Goal: Check status: Check status

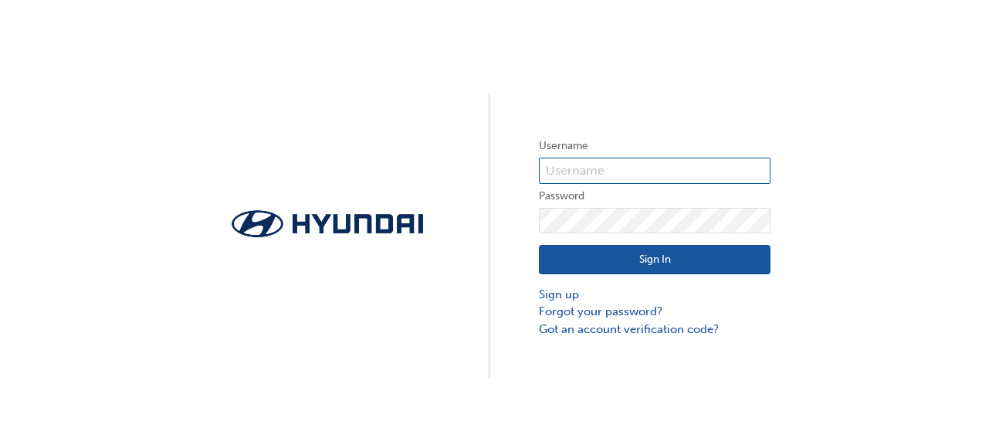
click at [638, 164] on input "text" at bounding box center [655, 170] width 232 height 26
type input "10000440"
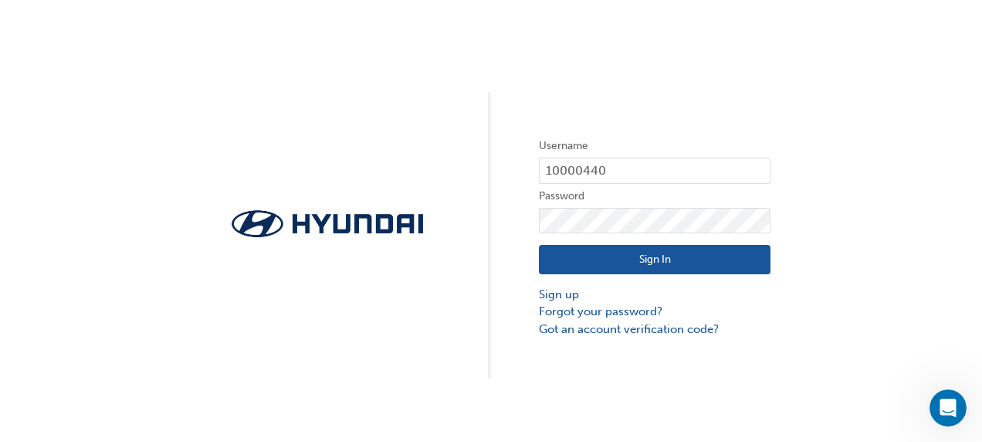
click at [667, 263] on button "Sign In" at bounding box center [655, 259] width 232 height 29
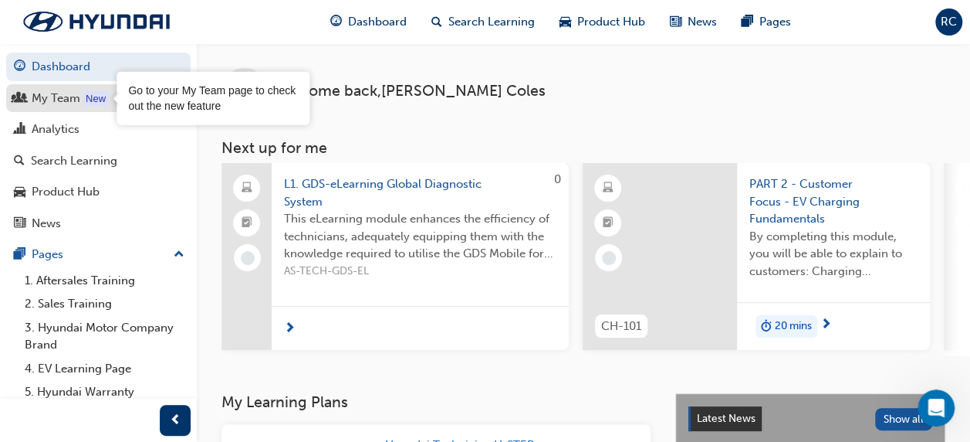
click at [102, 100] on div "New" at bounding box center [96, 98] width 26 height 15
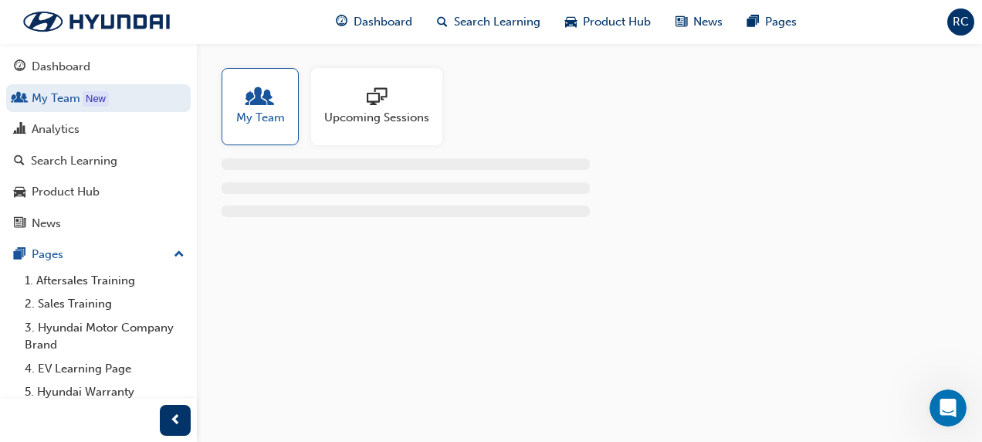
click at [383, 111] on span "Upcoming Sessions" at bounding box center [376, 118] width 105 height 18
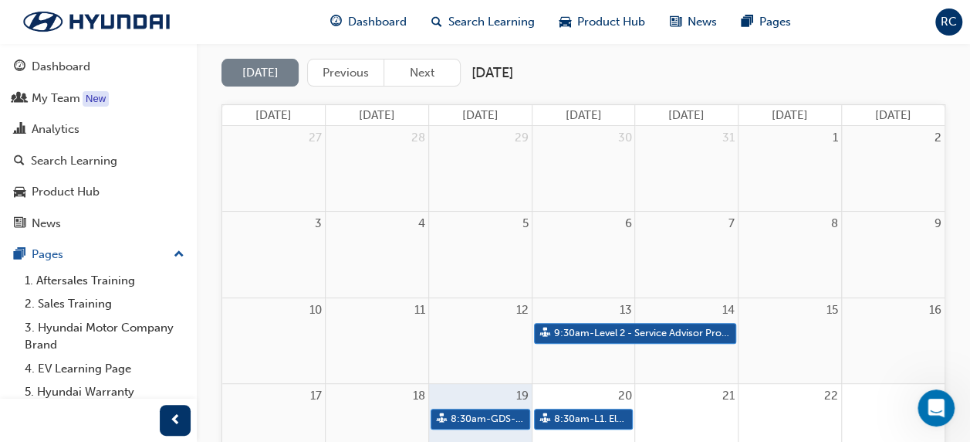
scroll to position [154, 0]
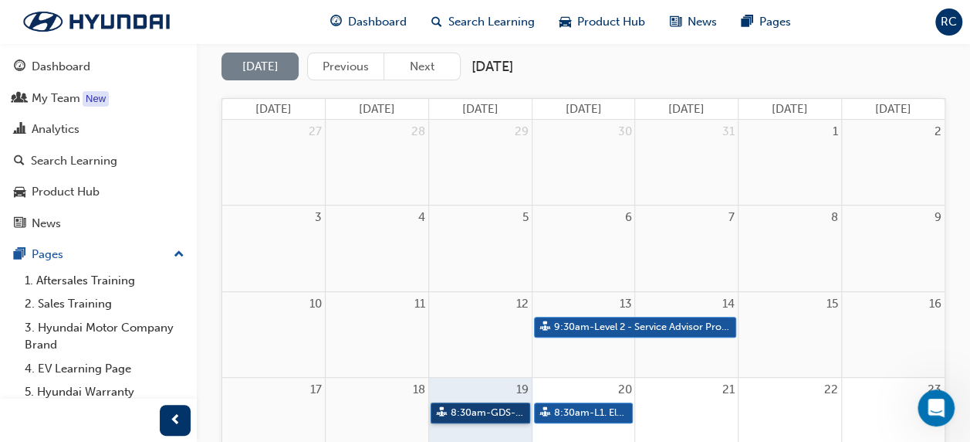
click at [473, 414] on link "8:30am - GDS-F2F Global Diagnostic System" at bounding box center [481, 412] width 100 height 21
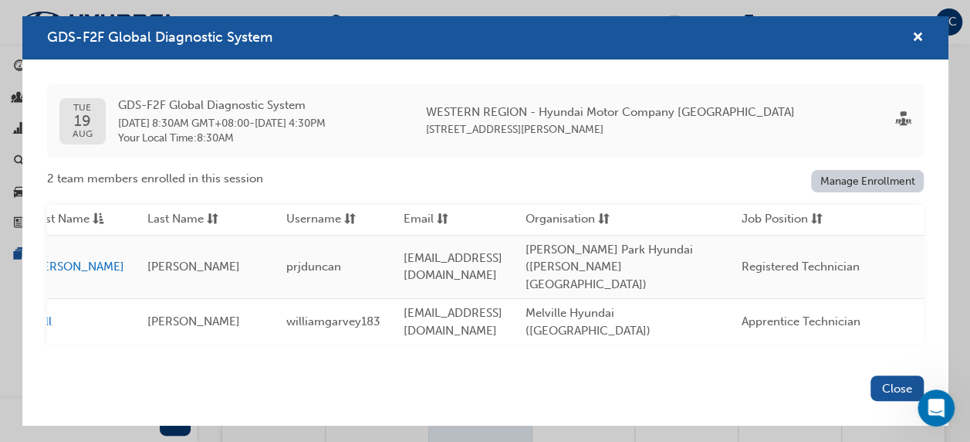
scroll to position [0, 0]
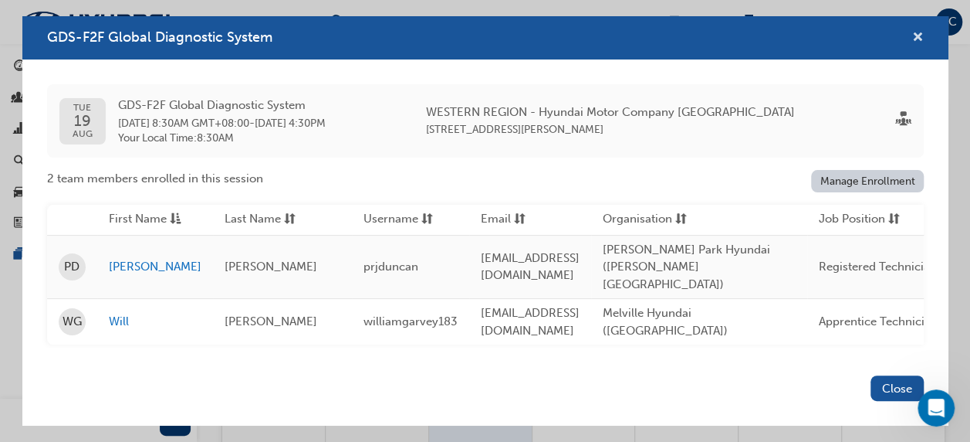
click at [919, 43] on span "cross-icon" at bounding box center [918, 39] width 12 height 14
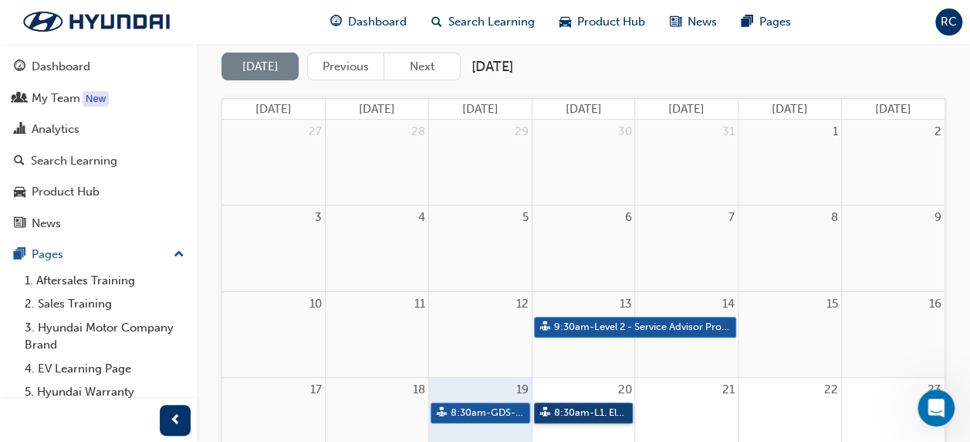
click at [573, 409] on link "8:30am - L1. Electrical Fundamentals" at bounding box center [584, 412] width 100 height 21
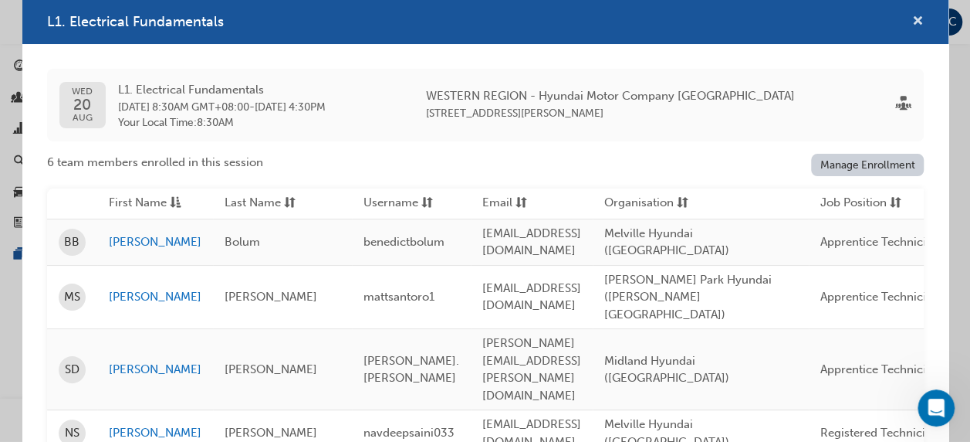
click at [912, 22] on span "cross-icon" at bounding box center [918, 22] width 12 height 14
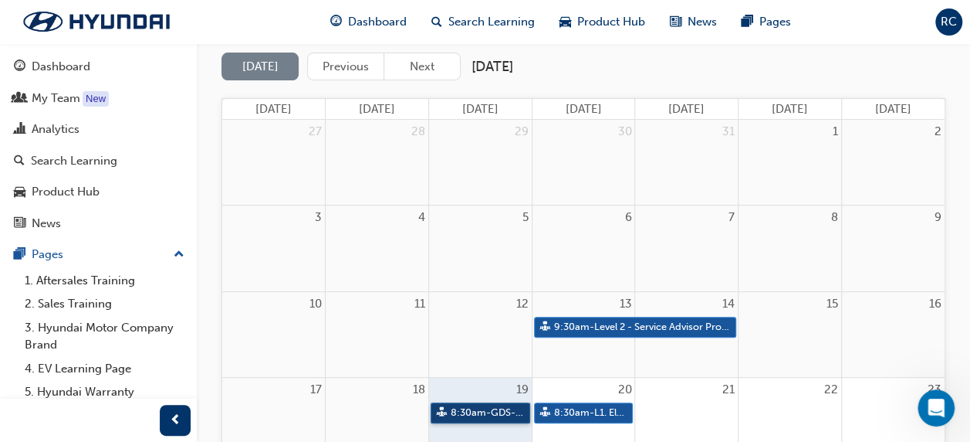
click at [488, 408] on link "8:30am - GDS-F2F Global Diagnostic System" at bounding box center [481, 412] width 100 height 21
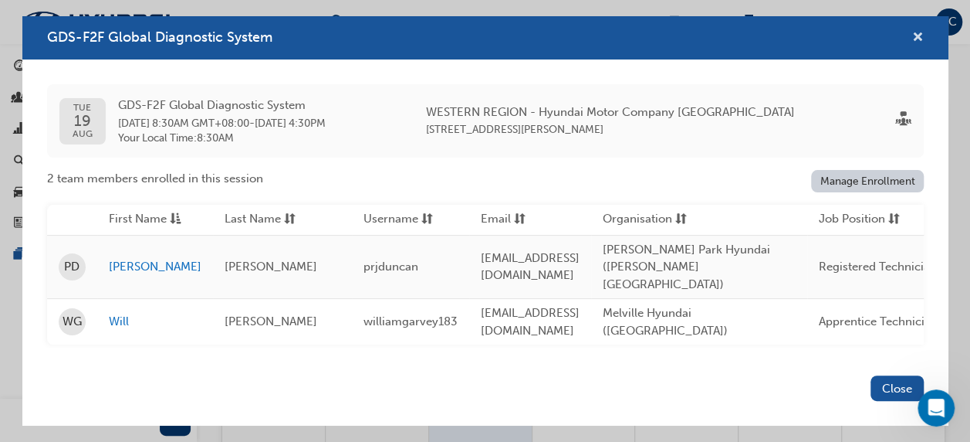
click at [919, 42] on span "cross-icon" at bounding box center [918, 39] width 12 height 14
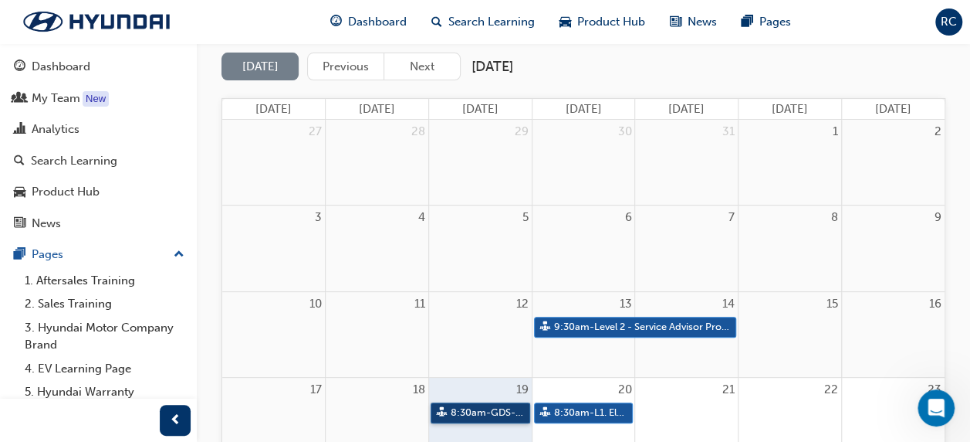
click at [449, 406] on link "8:30am - GDS-F2F Global Diagnostic System" at bounding box center [481, 412] width 100 height 21
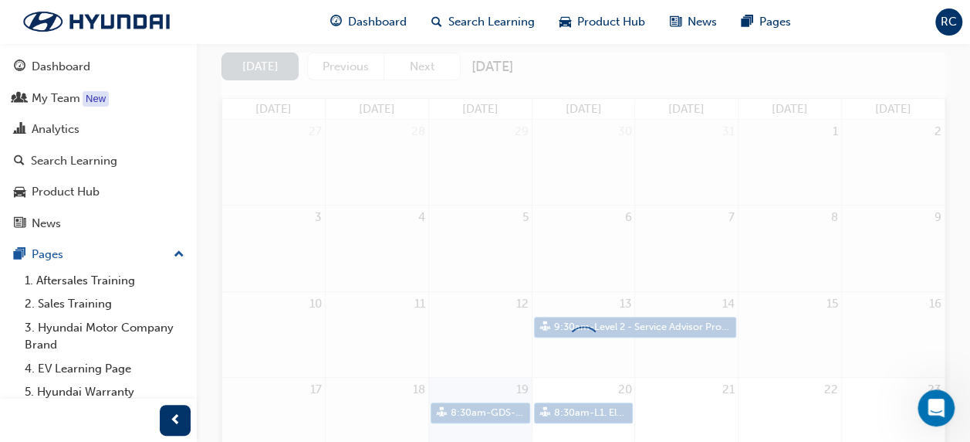
click at [449, 406] on div at bounding box center [584, 343] width 724 height 582
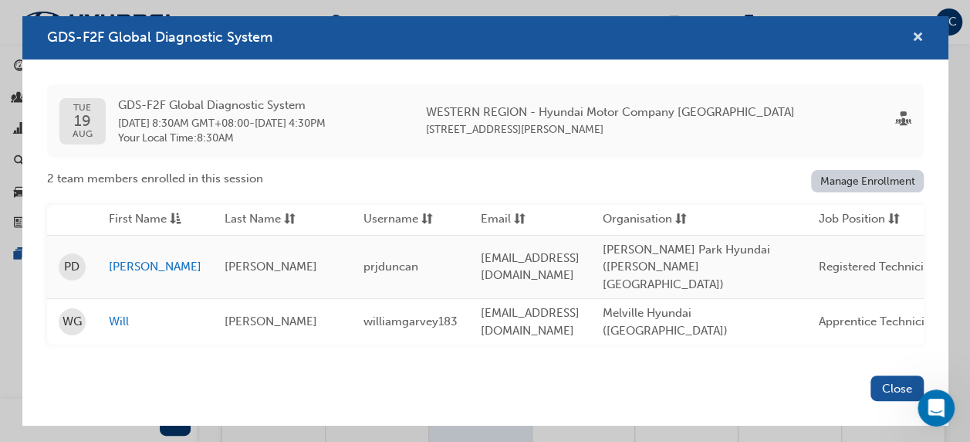
click at [920, 43] on span "cross-icon" at bounding box center [918, 39] width 12 height 14
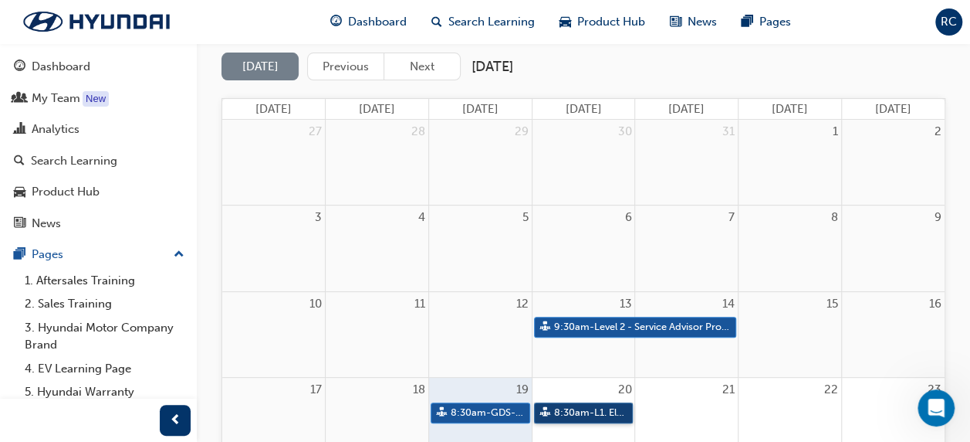
click at [605, 408] on link "8:30am - L1. Electrical Fundamentals" at bounding box center [584, 412] width 100 height 21
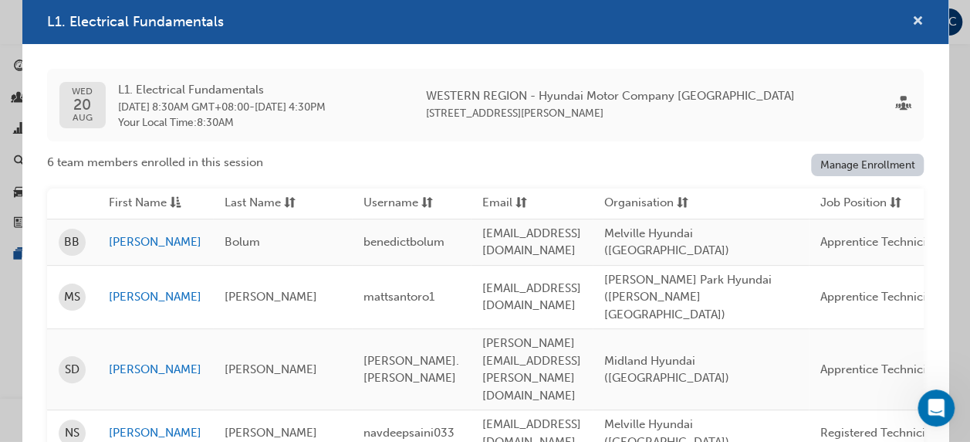
click at [912, 22] on span "cross-icon" at bounding box center [918, 22] width 12 height 14
